Goal: Transaction & Acquisition: Book appointment/travel/reservation

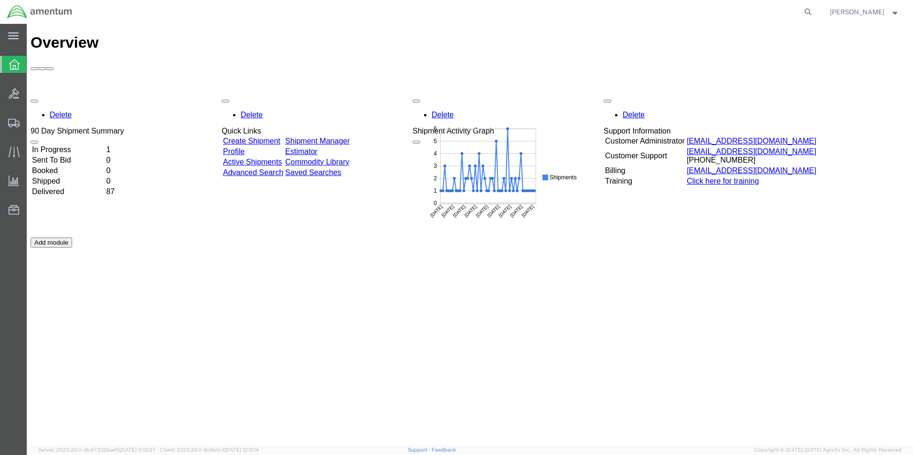
click at [84, 145] on td "In Progress" at bounding box center [68, 150] width 73 height 10
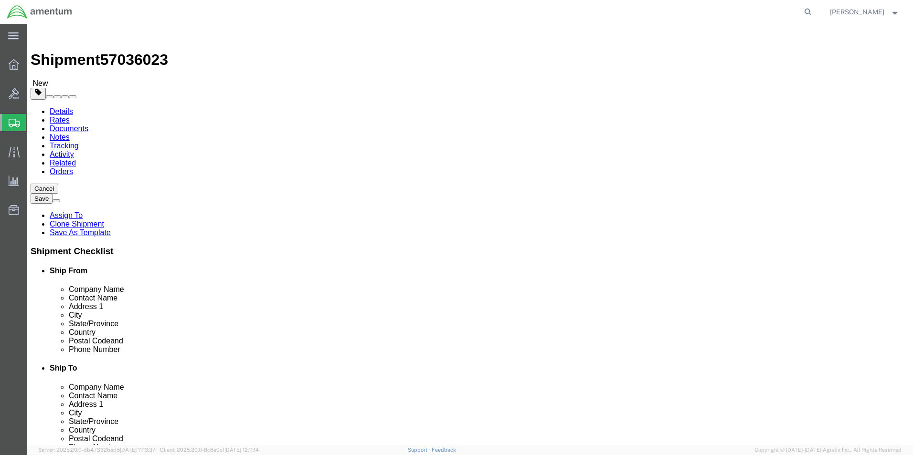
select select "42656"
select select "45591"
click button "Rate Shipment"
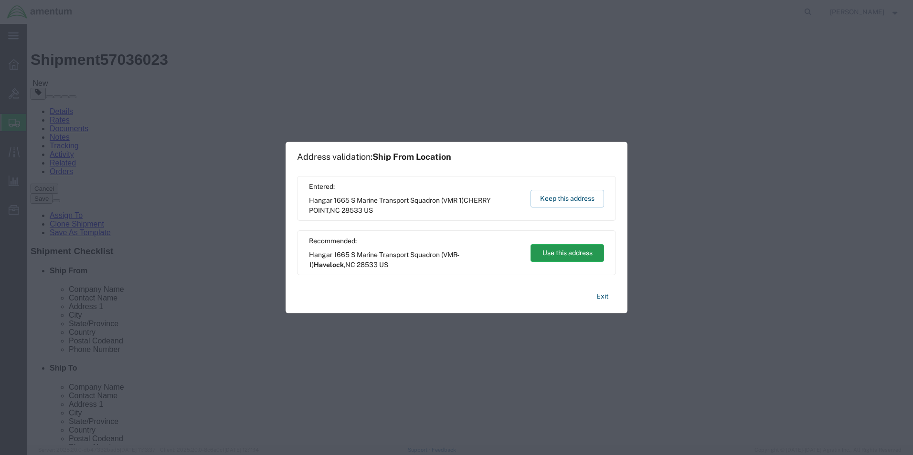
click at [582, 247] on button "Use this address" at bounding box center [567, 253] width 74 height 18
type input "Havelock"
